Goal: Navigation & Orientation: Find specific page/section

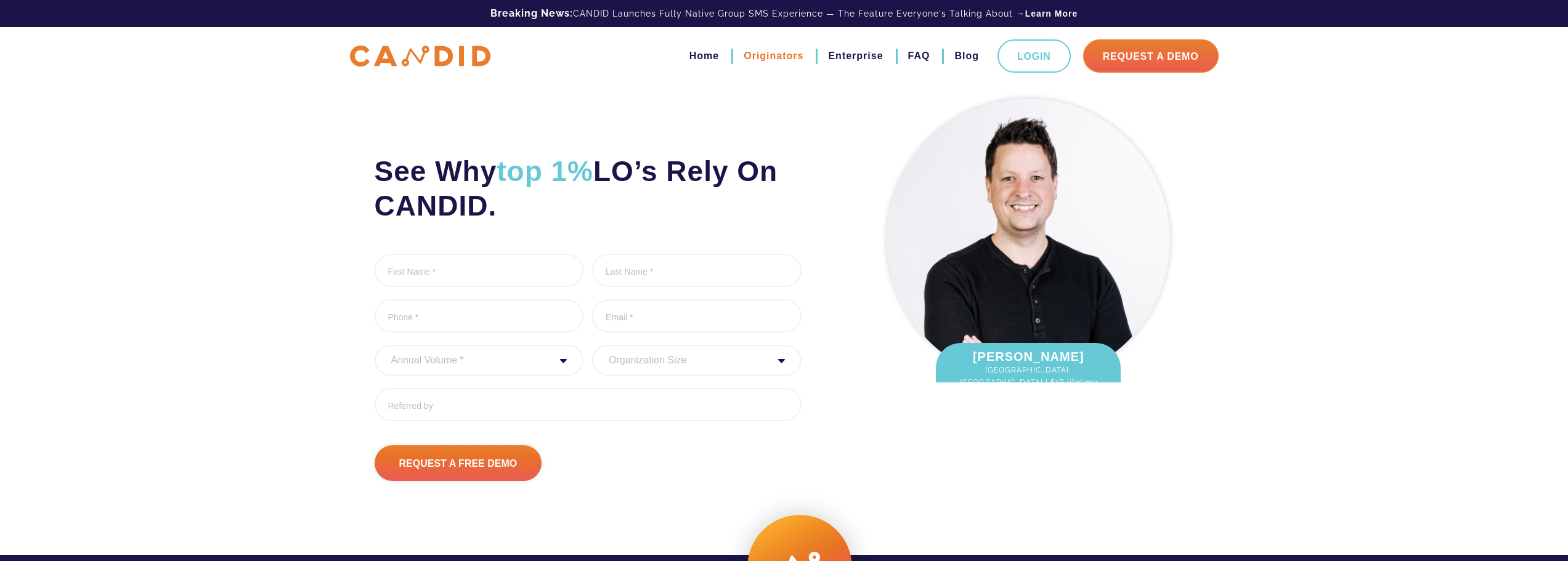
click at [769, 54] on link "Originators" at bounding box center [774, 56] width 59 height 21
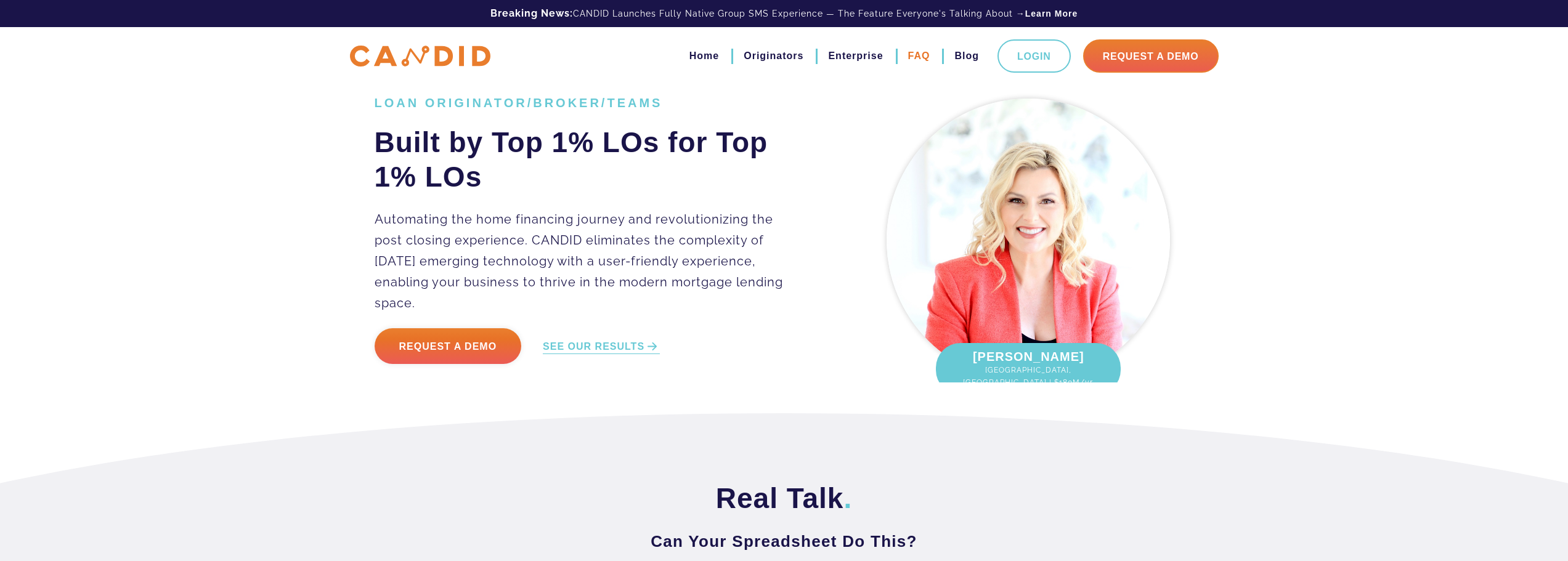
click at [923, 57] on link "FAQ" at bounding box center [919, 56] width 22 height 21
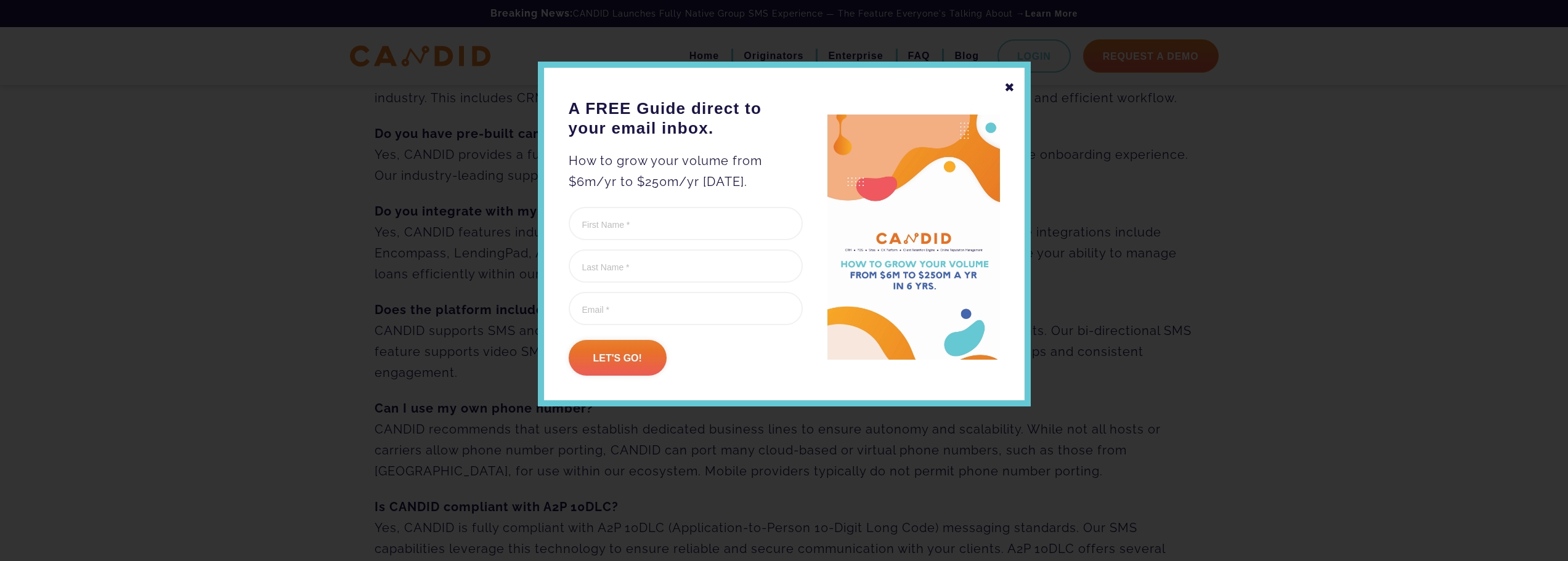
scroll to position [164, 0]
click at [1003, 84] on div "✖ A FREE Guide direct to your email inbox. How to grow your volume from $6m/yr …" at bounding box center [784, 233] width 493 height 345
click at [1011, 87] on div "✖" at bounding box center [1010, 88] width 11 height 21
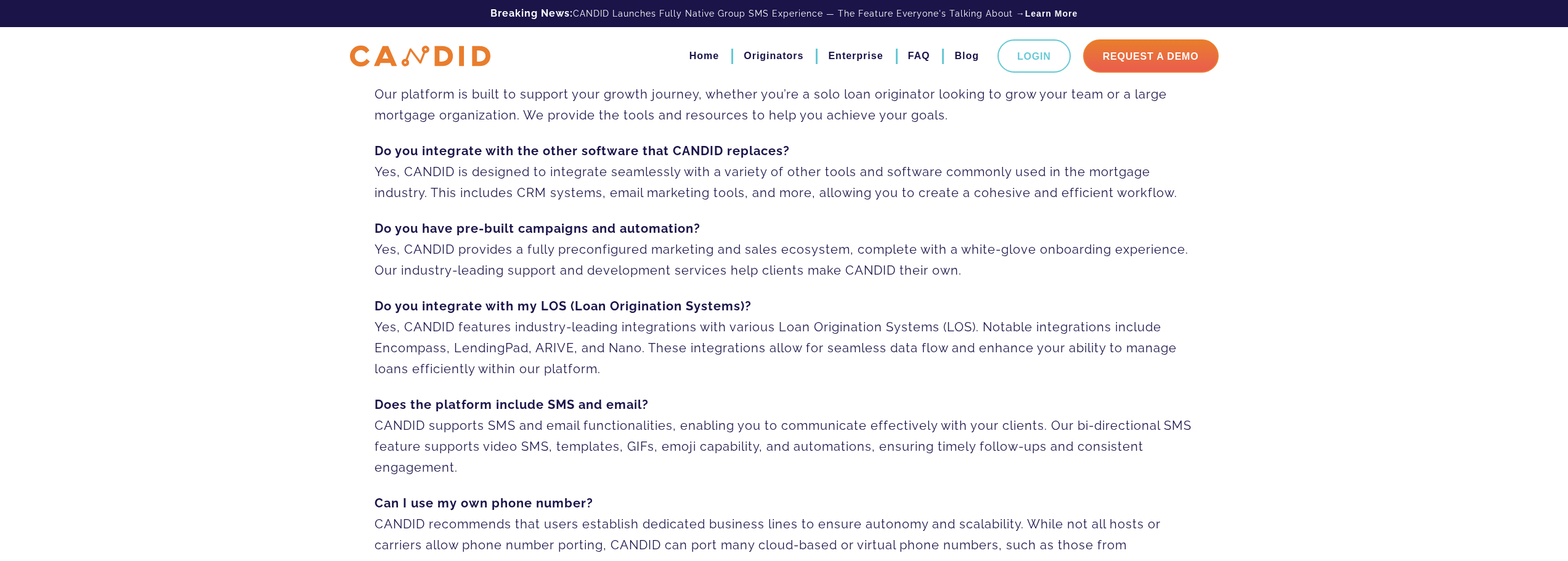
scroll to position [0, 0]
